Goal: Information Seeking & Learning: Learn about a topic

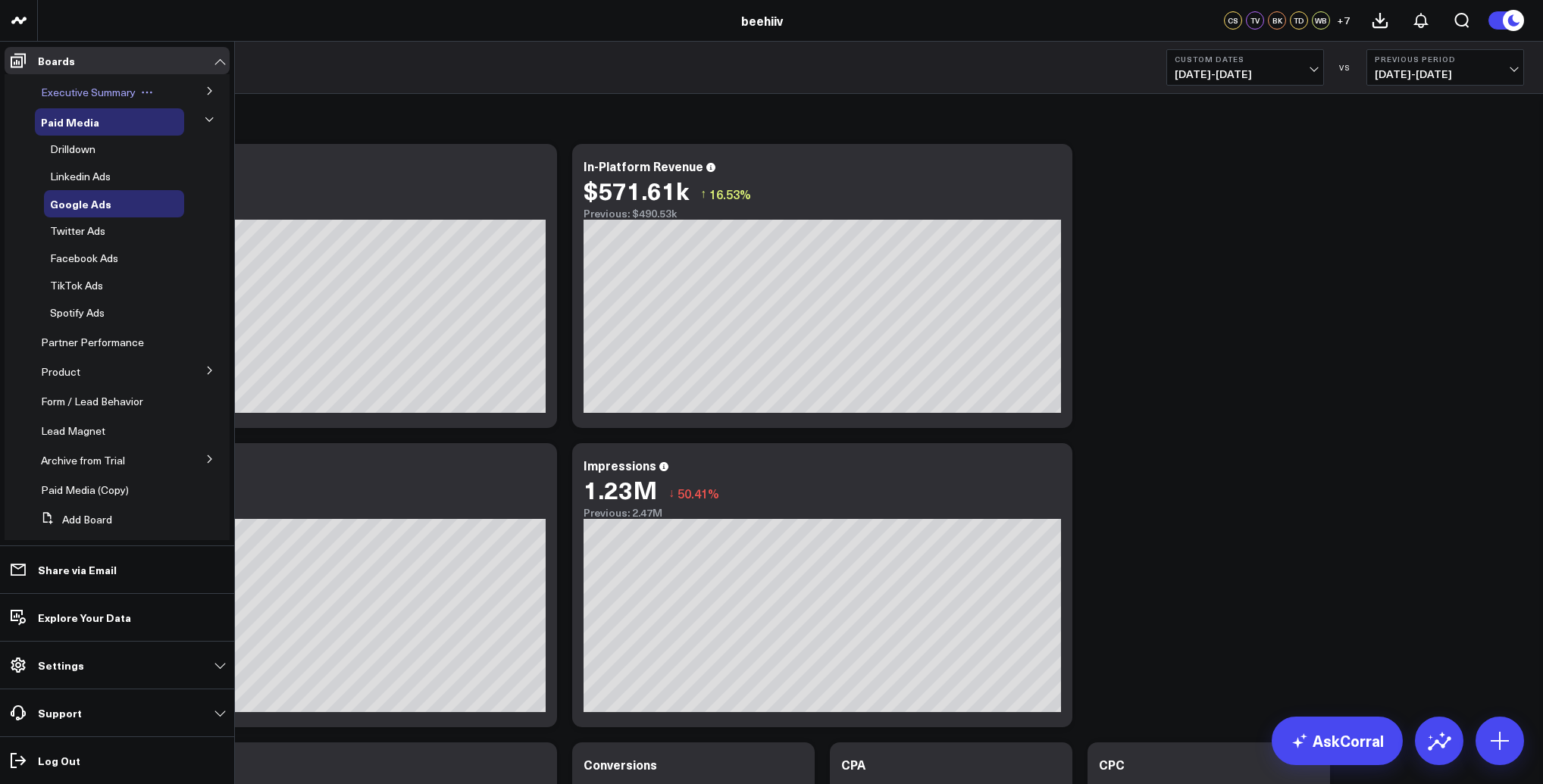
click at [102, 94] on span "Executive Summary" at bounding box center [88, 92] width 94 height 14
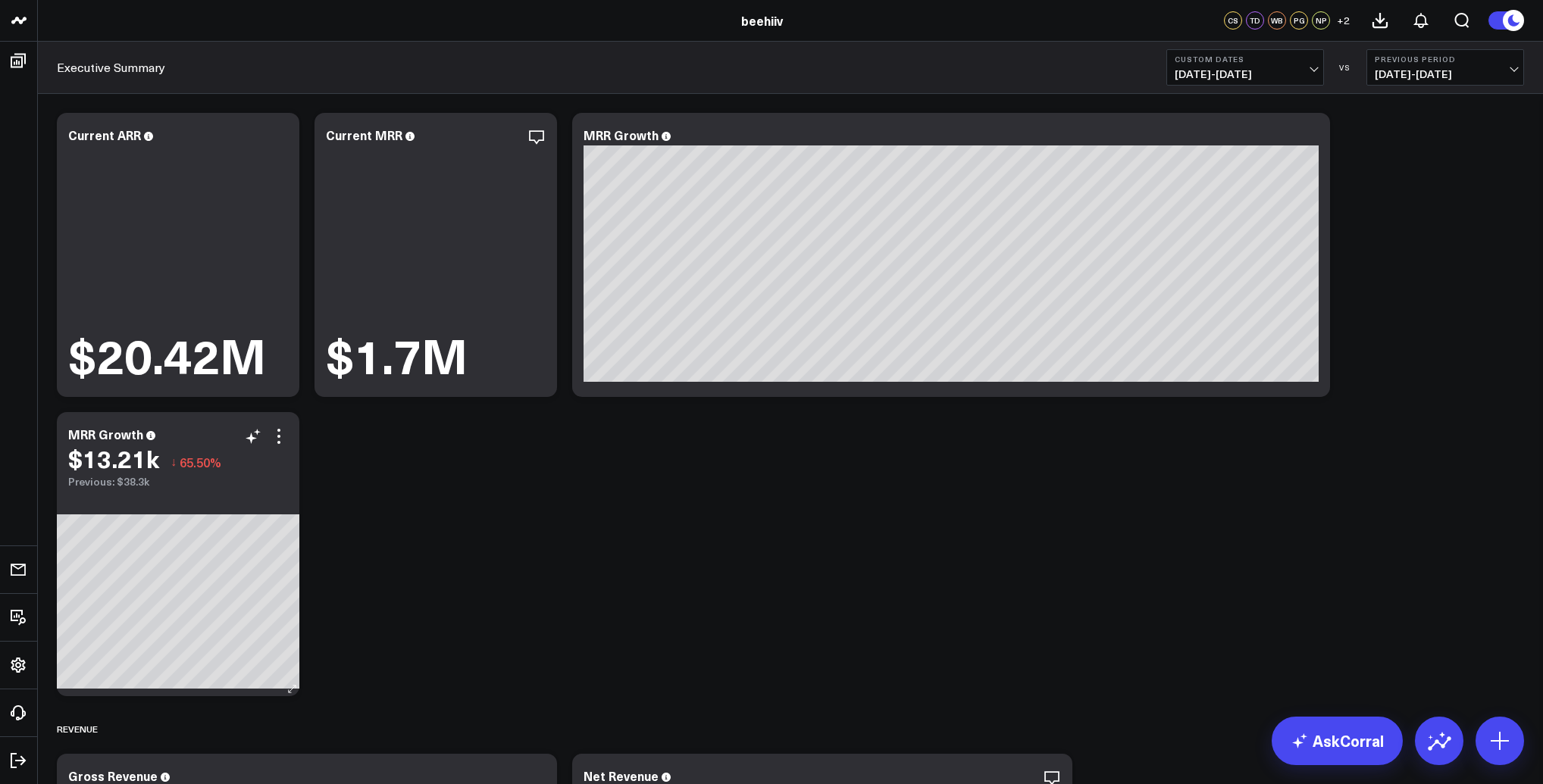
click at [118, 458] on div "$13.21k" at bounding box center [114, 458] width 91 height 28
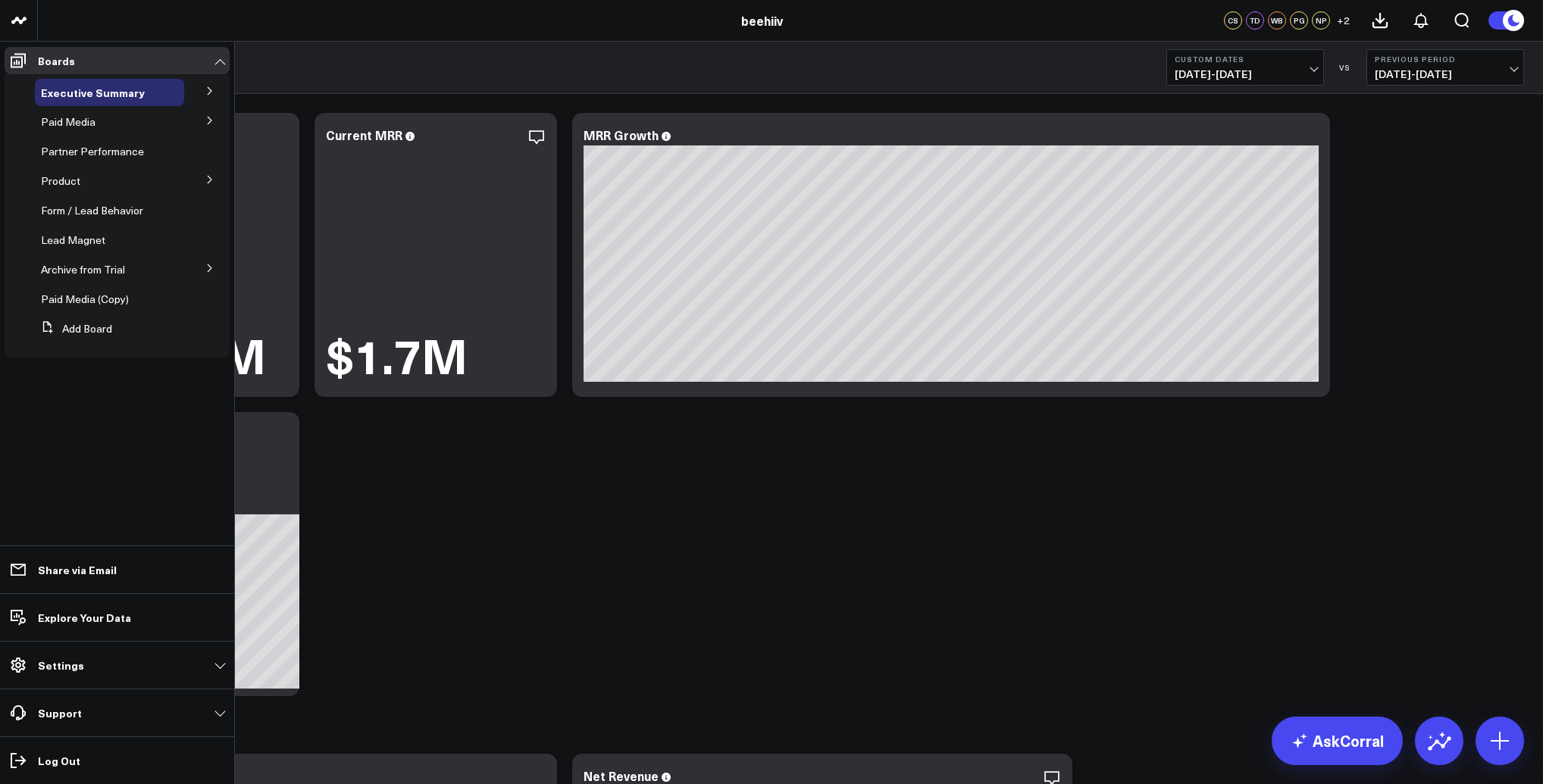
click at [192, 121] on button at bounding box center [210, 120] width 39 height 23
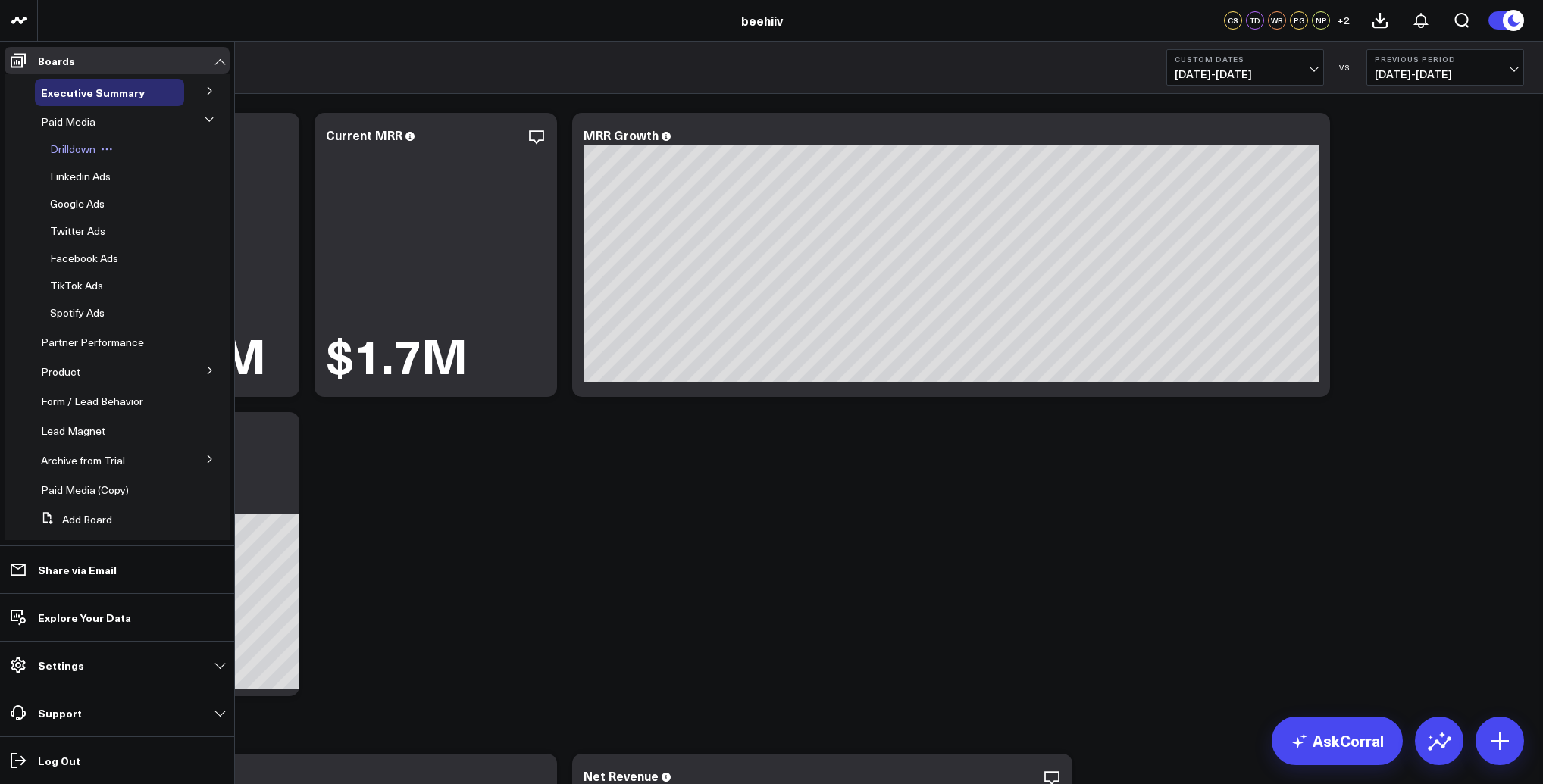
click at [82, 150] on span "Drilldown" at bounding box center [73, 149] width 46 height 14
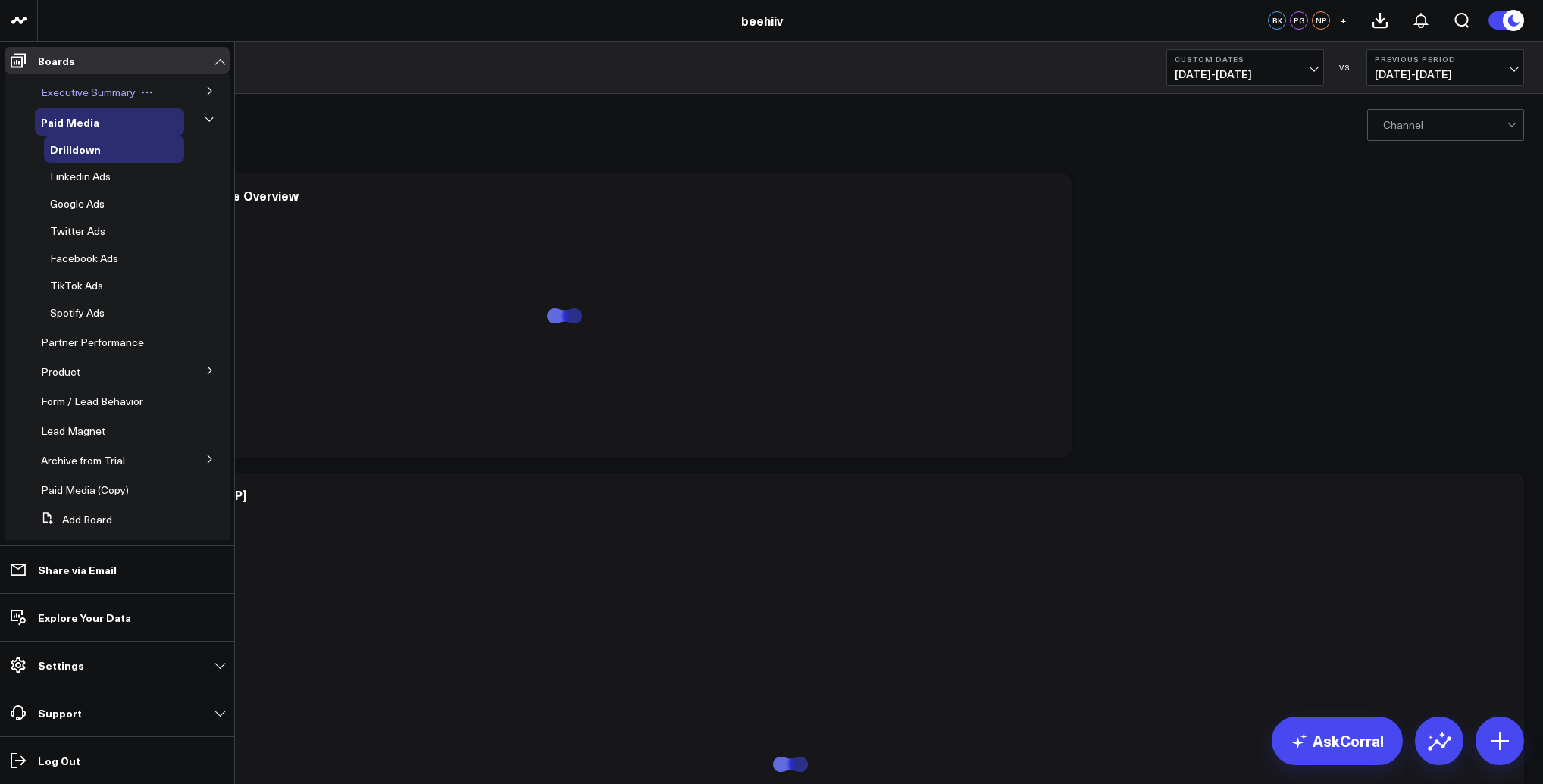
click at [75, 99] on div "Executive Summary" at bounding box center [109, 92] width 150 height 28
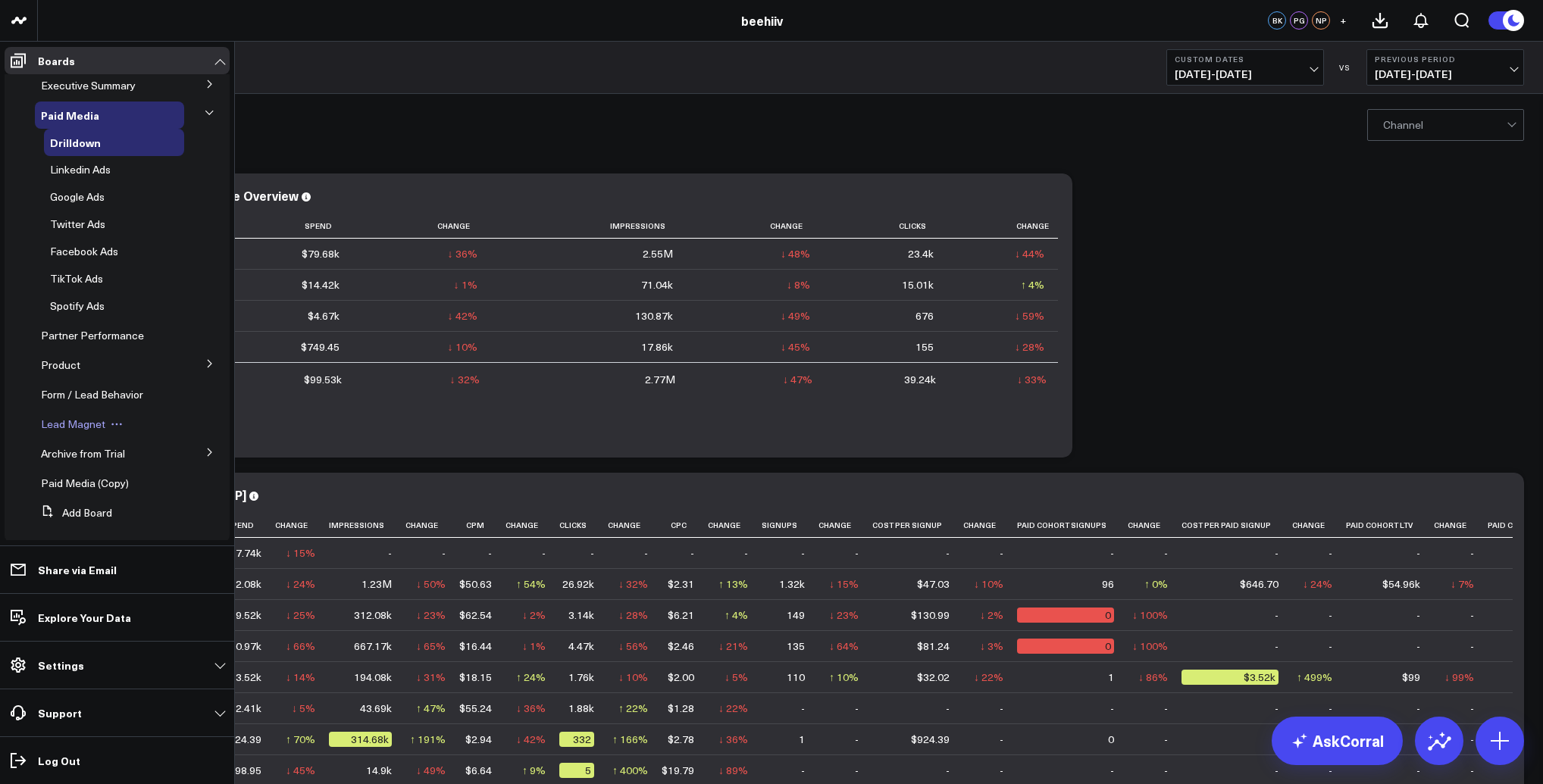
scroll to position [17, 0]
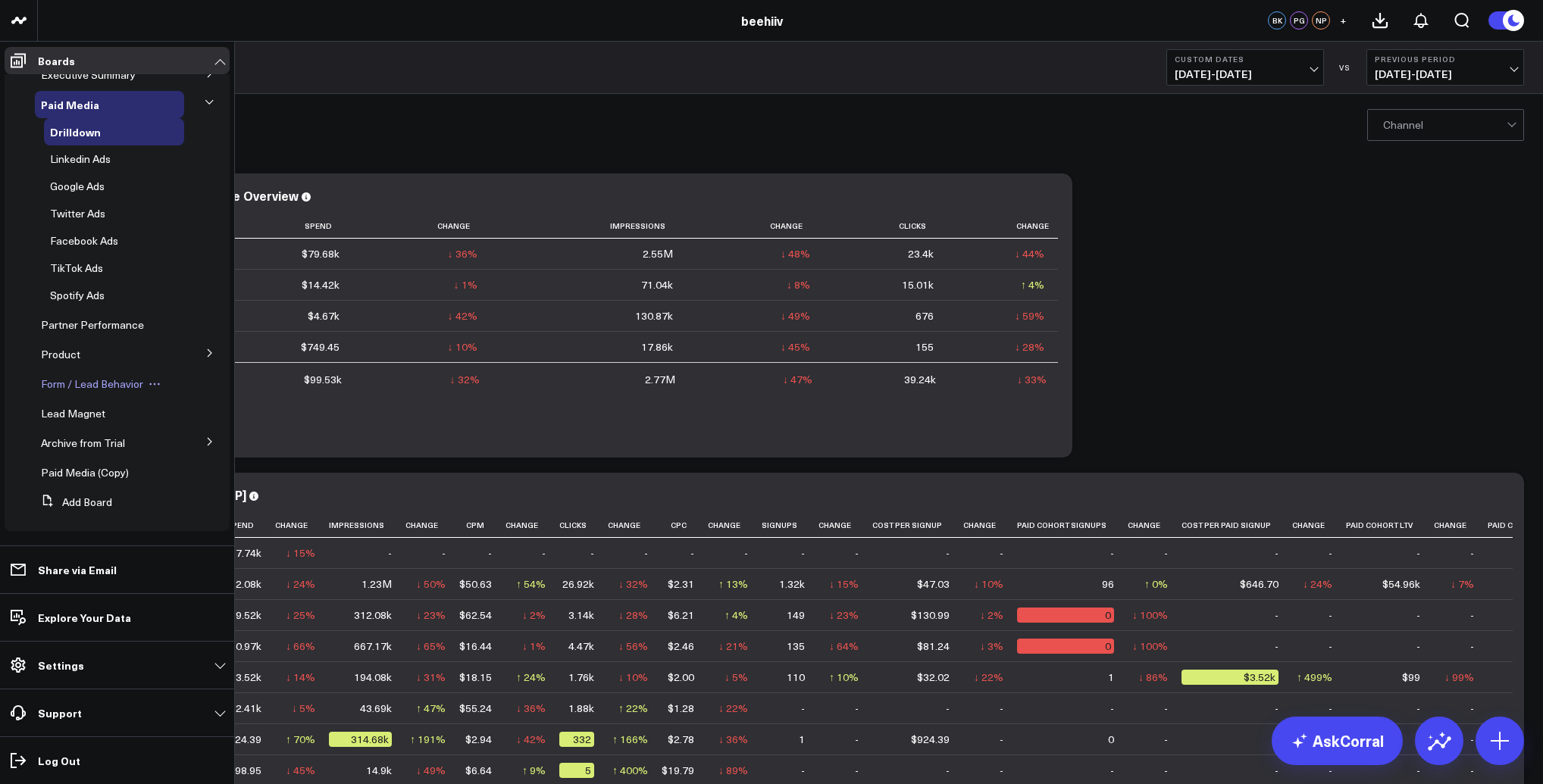
click at [80, 378] on span "Form / Lead Behavior" at bounding box center [92, 383] width 102 height 14
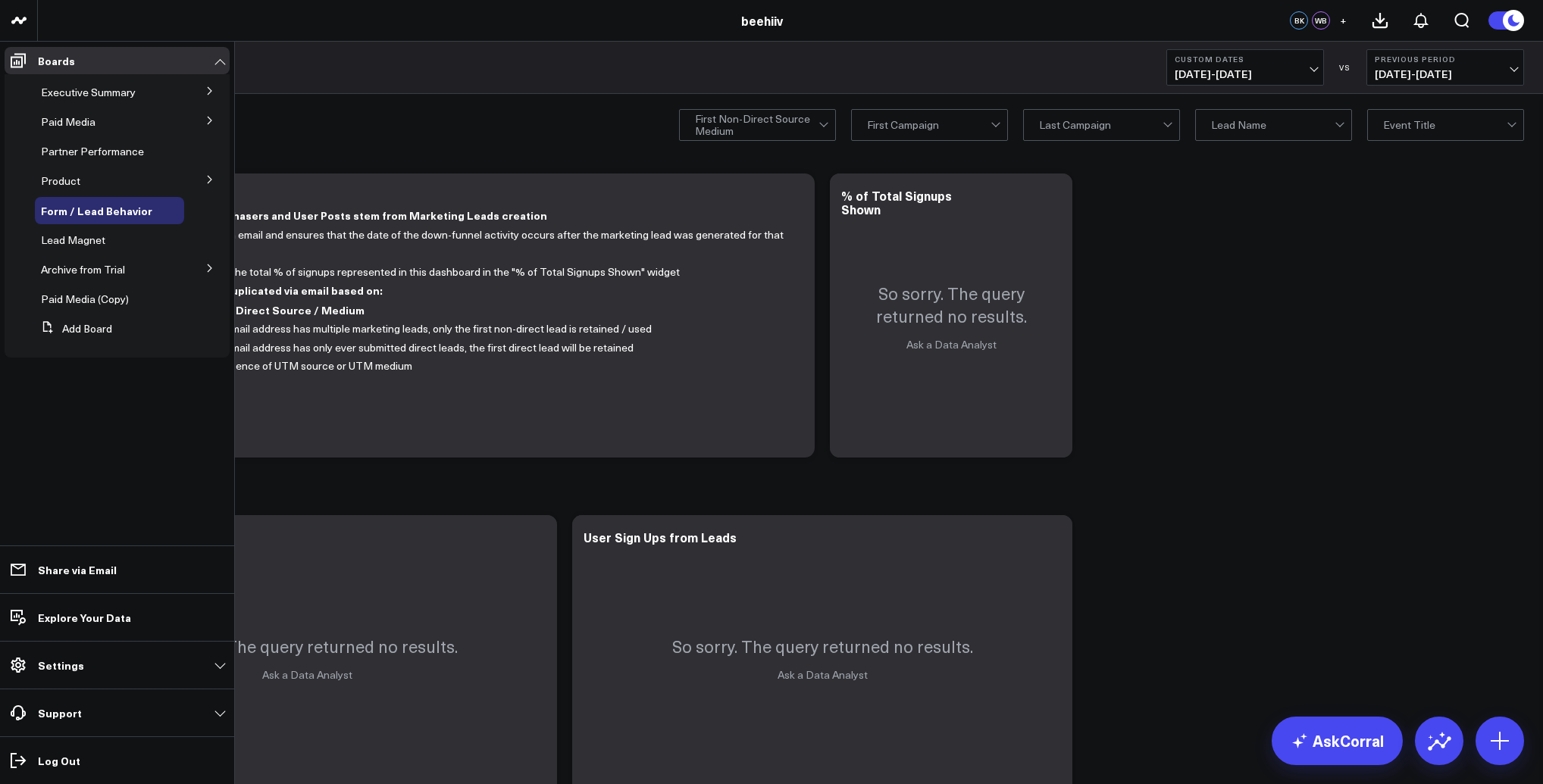
click at [199, 91] on button at bounding box center [210, 90] width 39 height 23
click at [91, 125] on span "Product Summary" at bounding box center [94, 119] width 87 height 14
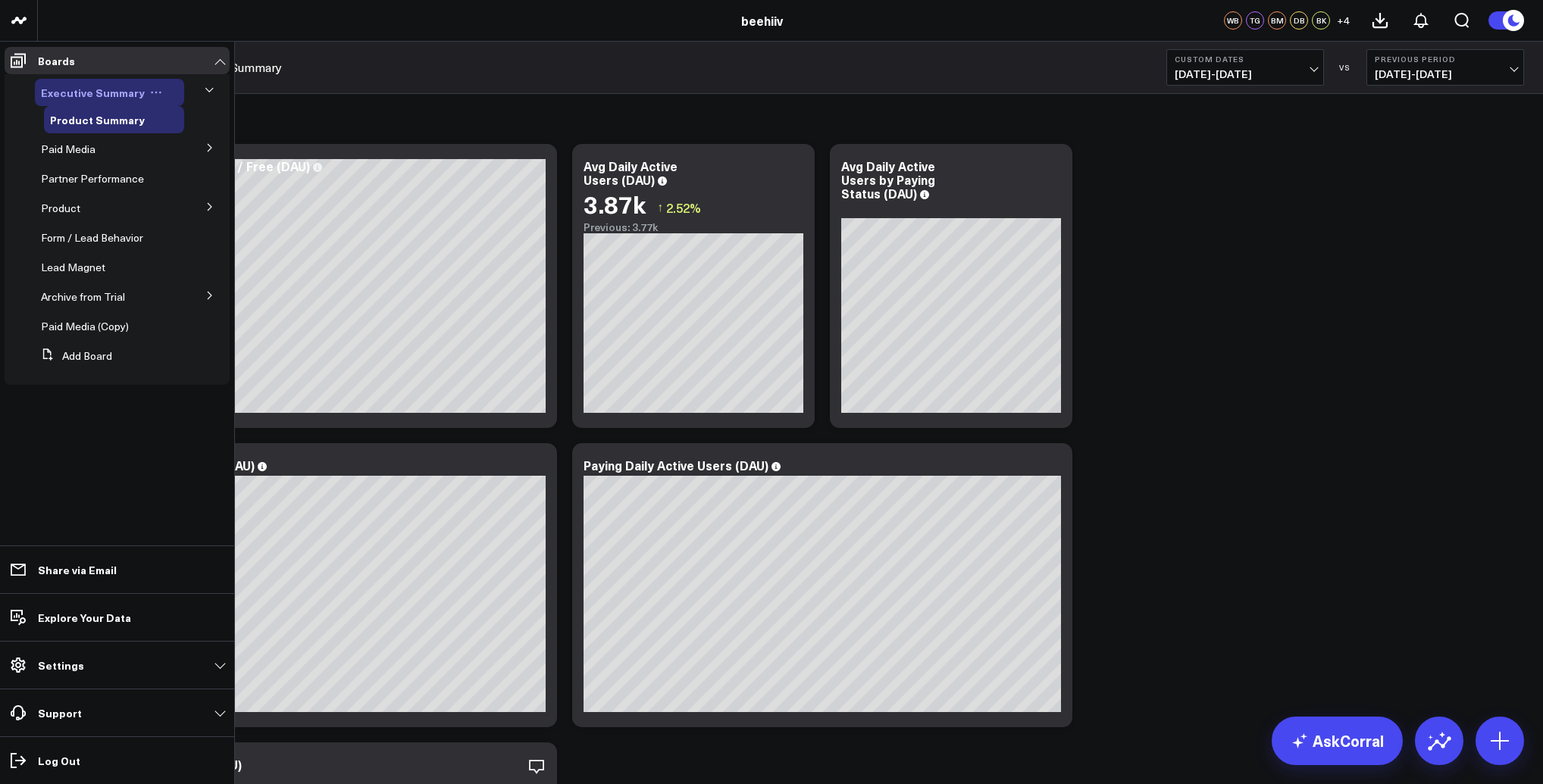
click at [91, 98] on span "Executive Summary" at bounding box center [93, 92] width 104 height 15
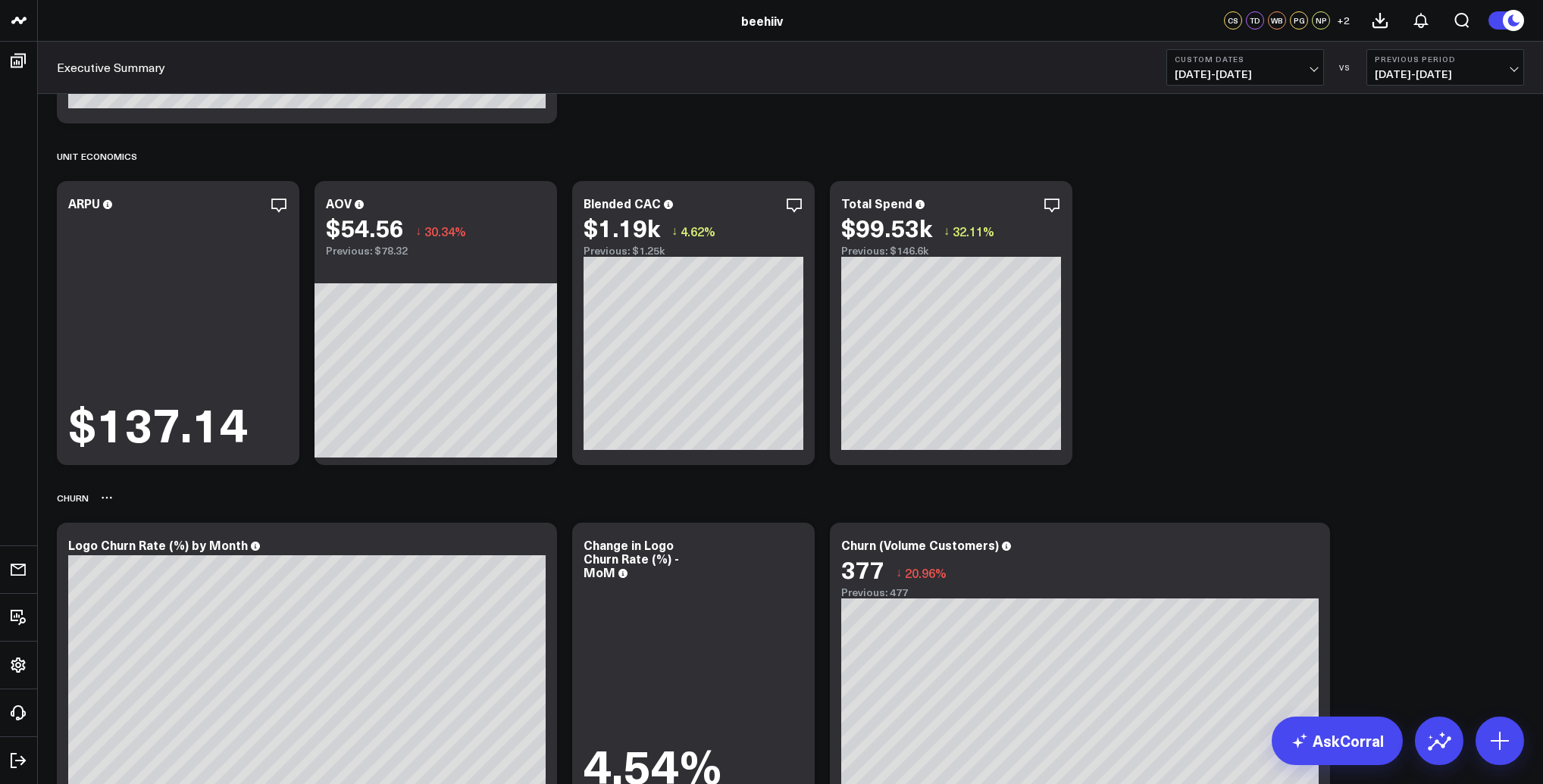
scroll to position [1213, 0]
